Goal: Check status: Check status

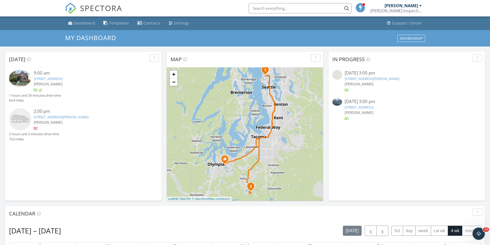
scroll to position [476, 498]
click at [379, 166] on div "In Progress [DATE] 3:00 pm [STREET_ADDRESS][PERSON_NAME] [PERSON_NAME] [DATE] 3…" at bounding box center [407, 126] width 156 height 149
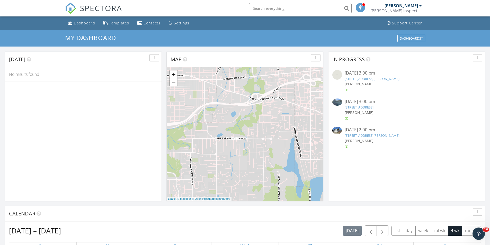
click at [359, 136] on link "[STREET_ADDRESS][PERSON_NAME]" at bounding box center [372, 135] width 55 height 5
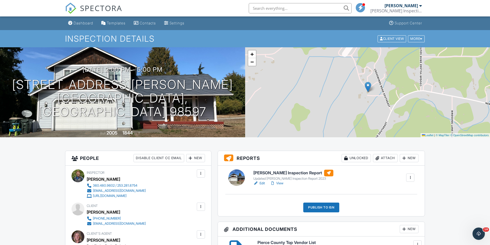
click at [280, 183] on link "View" at bounding box center [276, 183] width 13 height 5
